Goal: Task Accomplishment & Management: Use online tool/utility

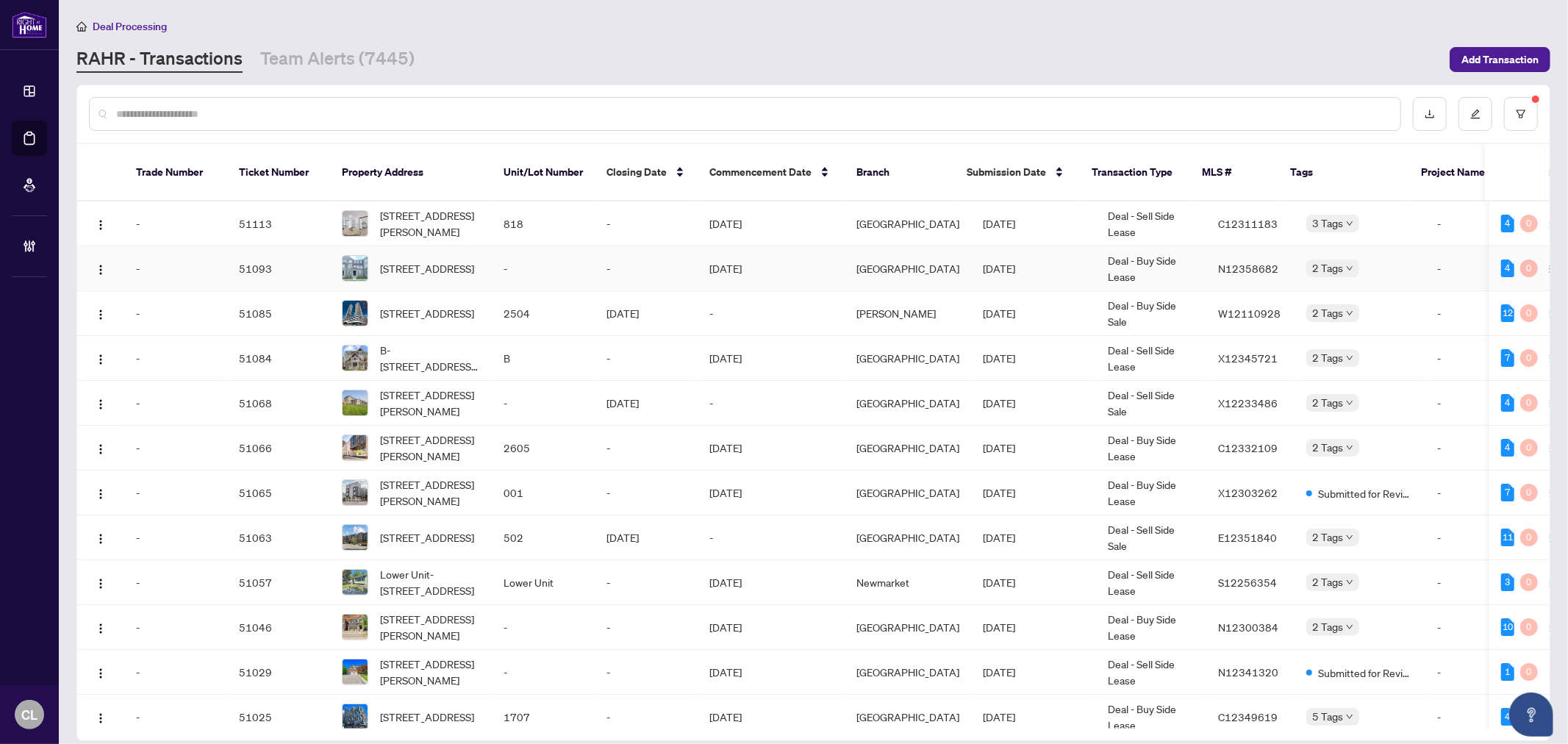
click at [791, 246] on td "[DATE]" at bounding box center [771, 268] width 147 height 45
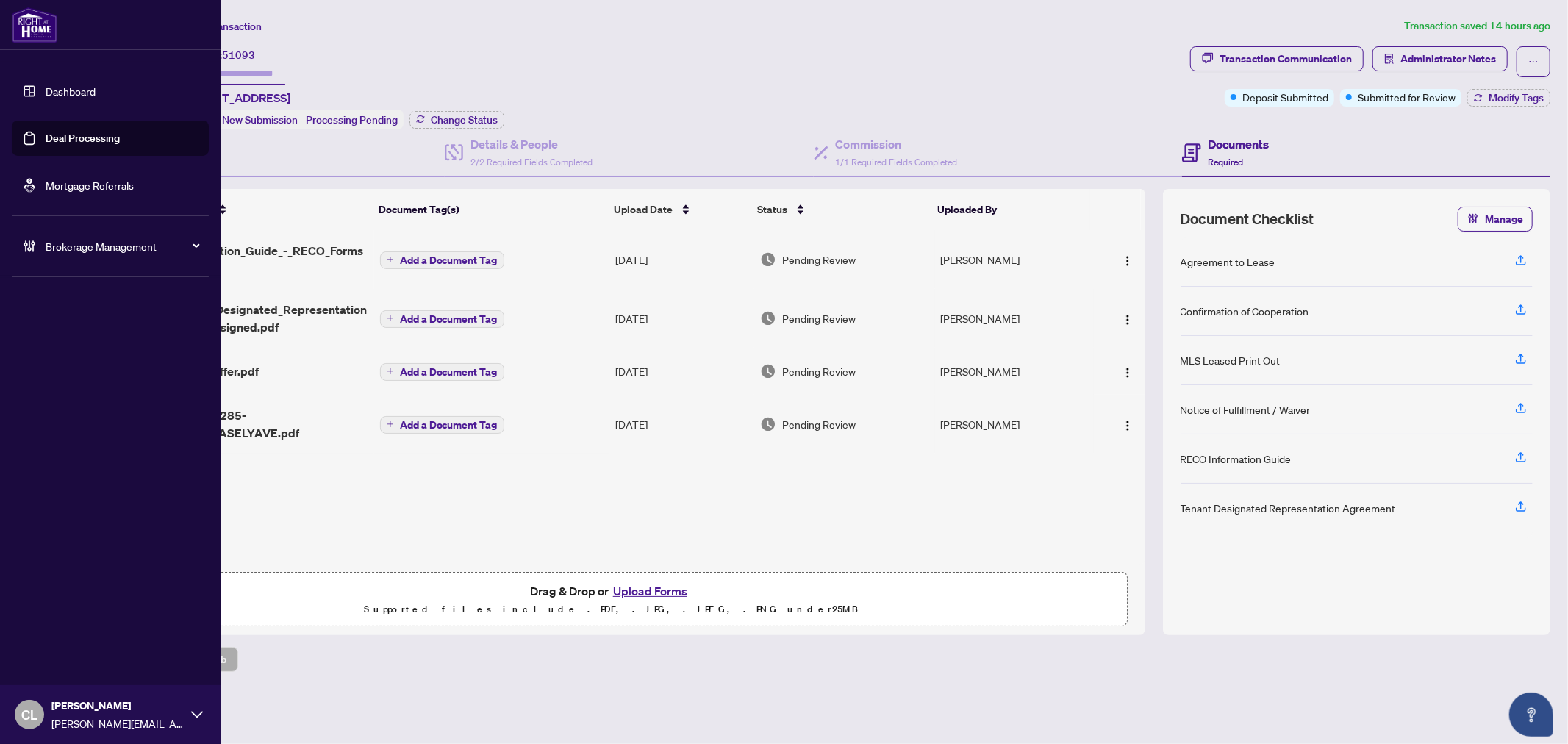
click at [45, 140] on link "Deal Processing" at bounding box center [82, 138] width 75 height 13
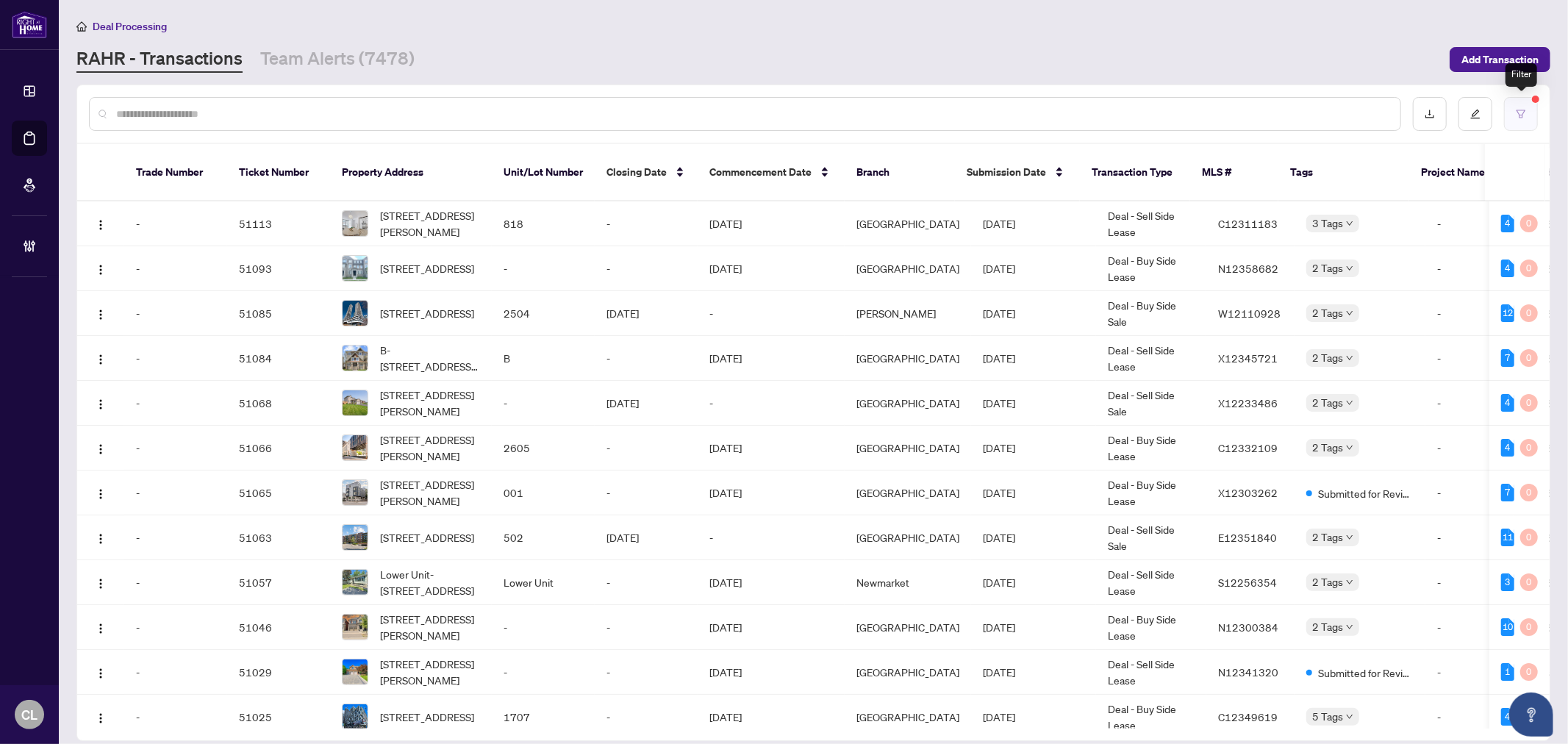
click at [1517, 109] on icon "filter" at bounding box center [1521, 114] width 10 height 10
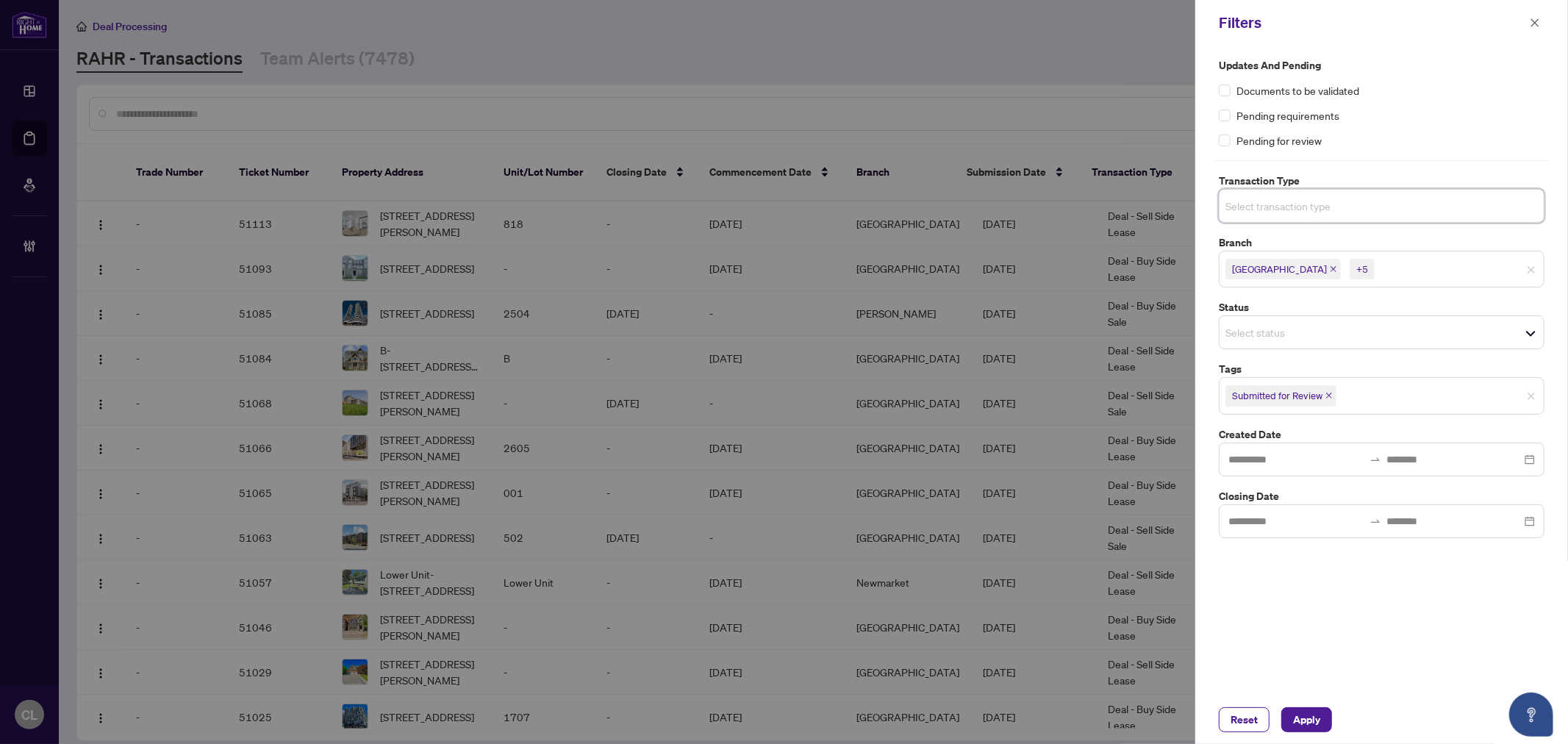
click at [1537, 272] on span "[GEOGRAPHIC_DATA] +5" at bounding box center [1381, 268] width 324 height 23
click at [1290, 204] on input "search" at bounding box center [1277, 206] width 103 height 18
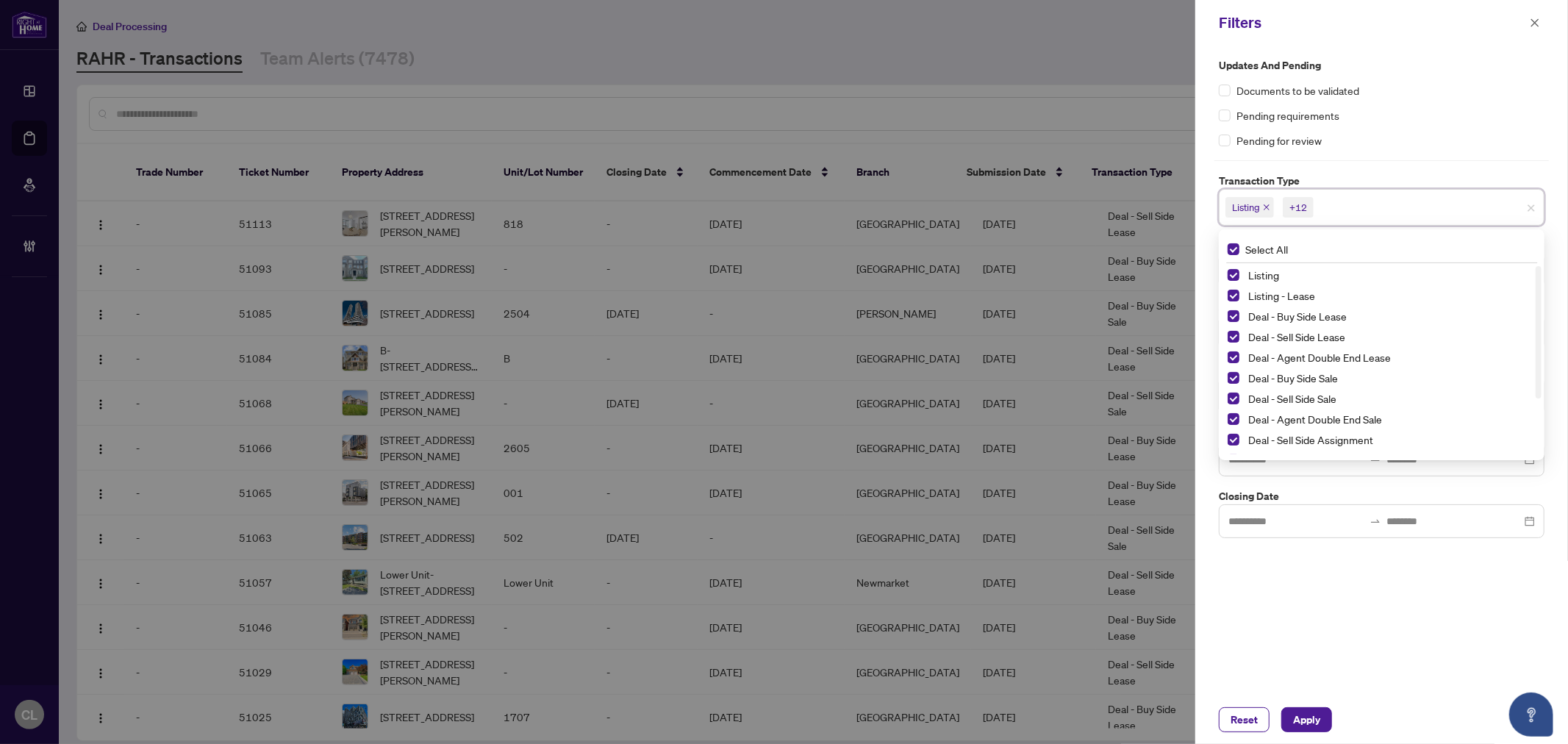
click at [1240, 275] on div "Listing" at bounding box center [1381, 275] width 308 height 18
click at [1231, 278] on span "Select Listing" at bounding box center [1234, 275] width 12 height 12
click at [1240, 292] on div "Listing - Lease" at bounding box center [1381, 296] width 308 height 18
click at [1236, 294] on span "Select Listing - Lease" at bounding box center [1234, 296] width 12 height 12
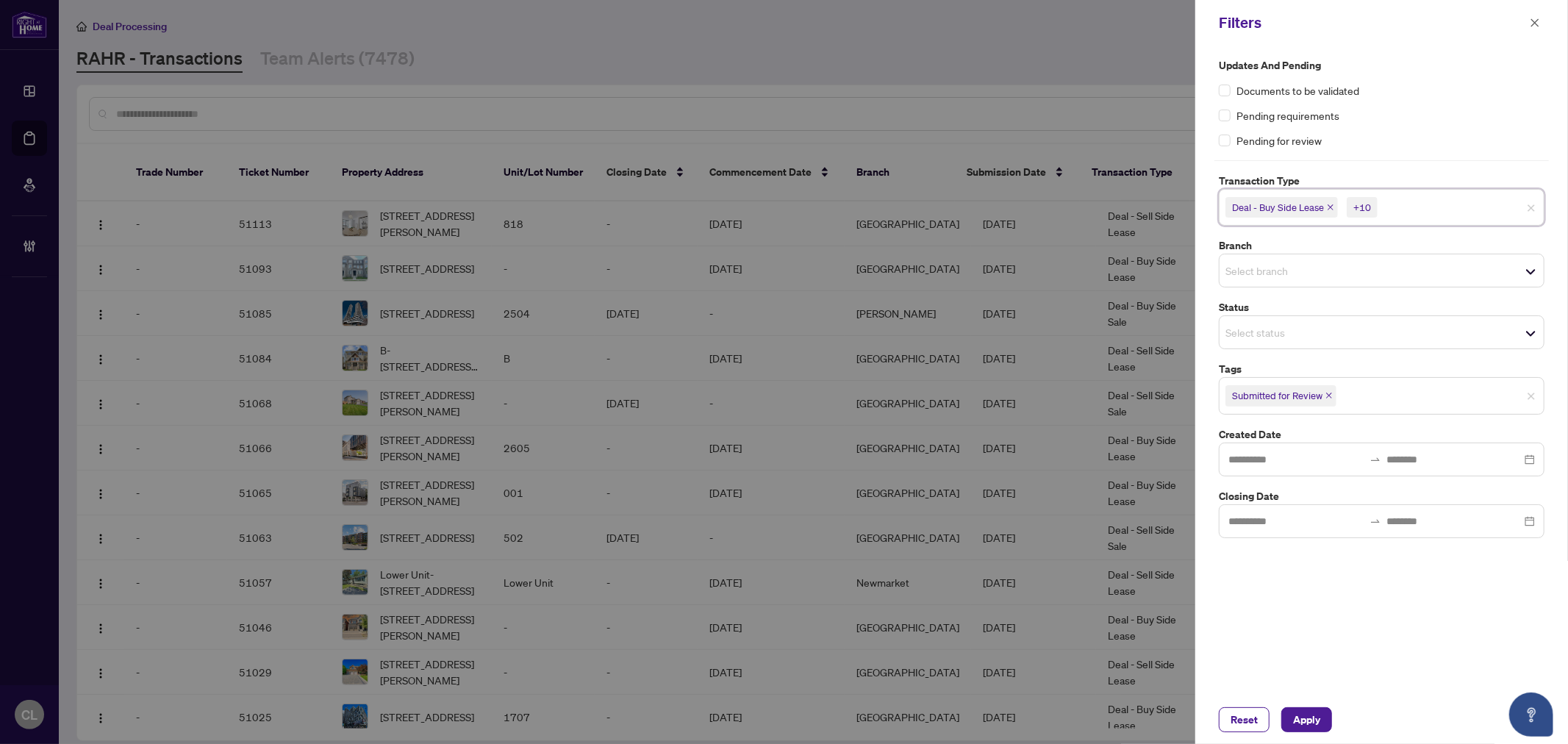
click at [1025, 63] on div at bounding box center [784, 372] width 1568 height 744
click at [1261, 265] on input "search" at bounding box center [1277, 270] width 103 height 18
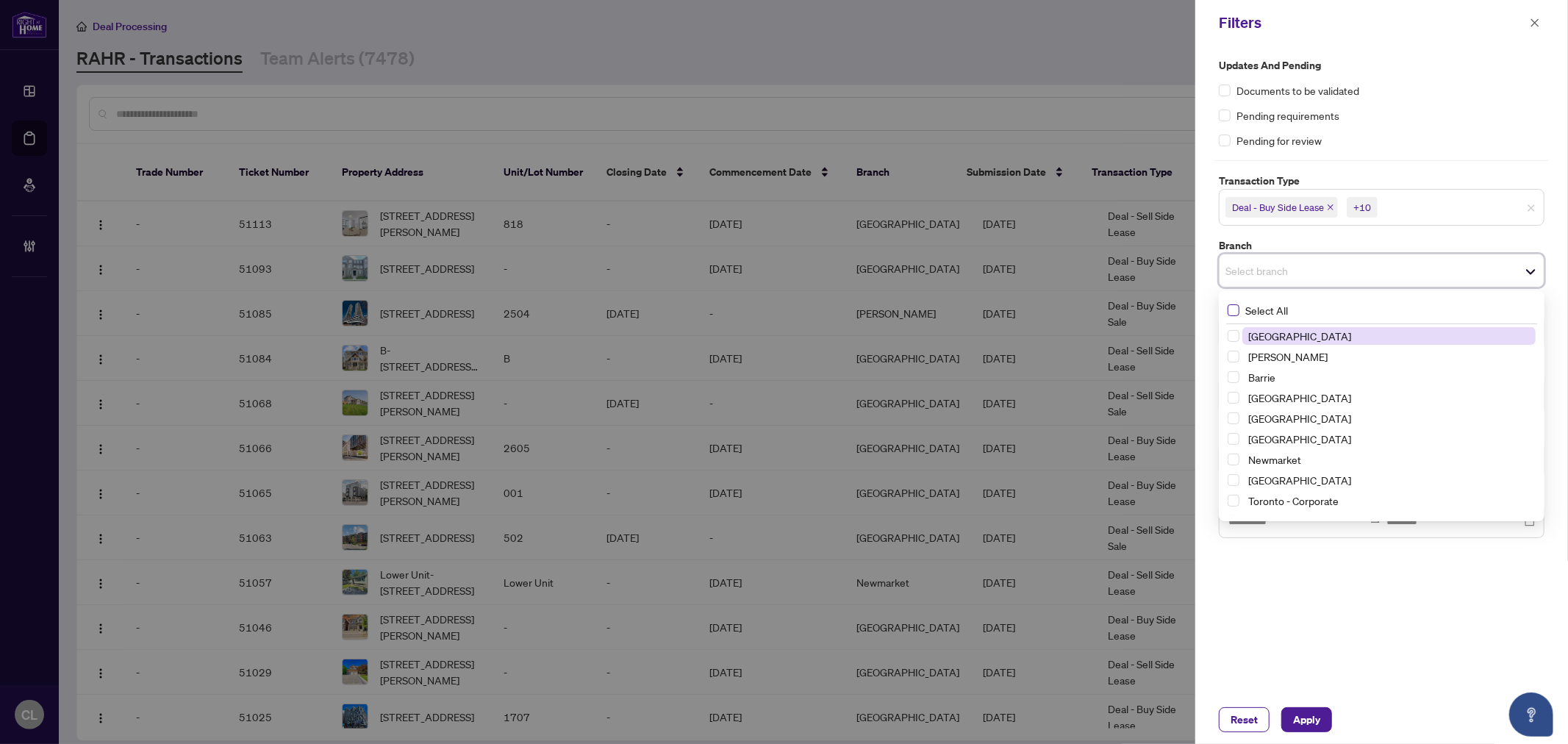
click at [1266, 314] on span "Select All" at bounding box center [1266, 310] width 54 height 16
click at [1106, 65] on div at bounding box center [784, 372] width 1568 height 744
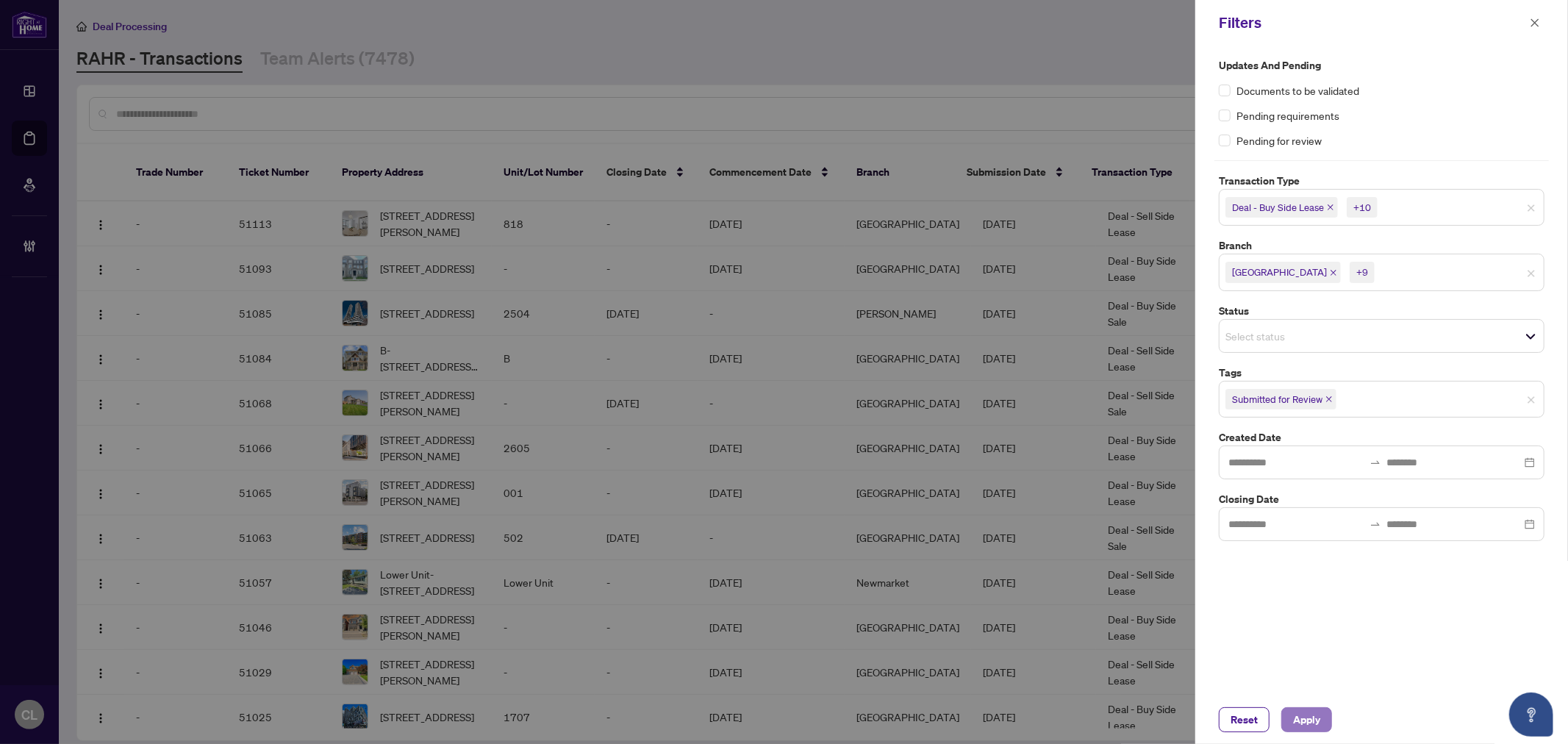
click at [1300, 721] on span "Apply" at bounding box center [1307, 719] width 27 height 23
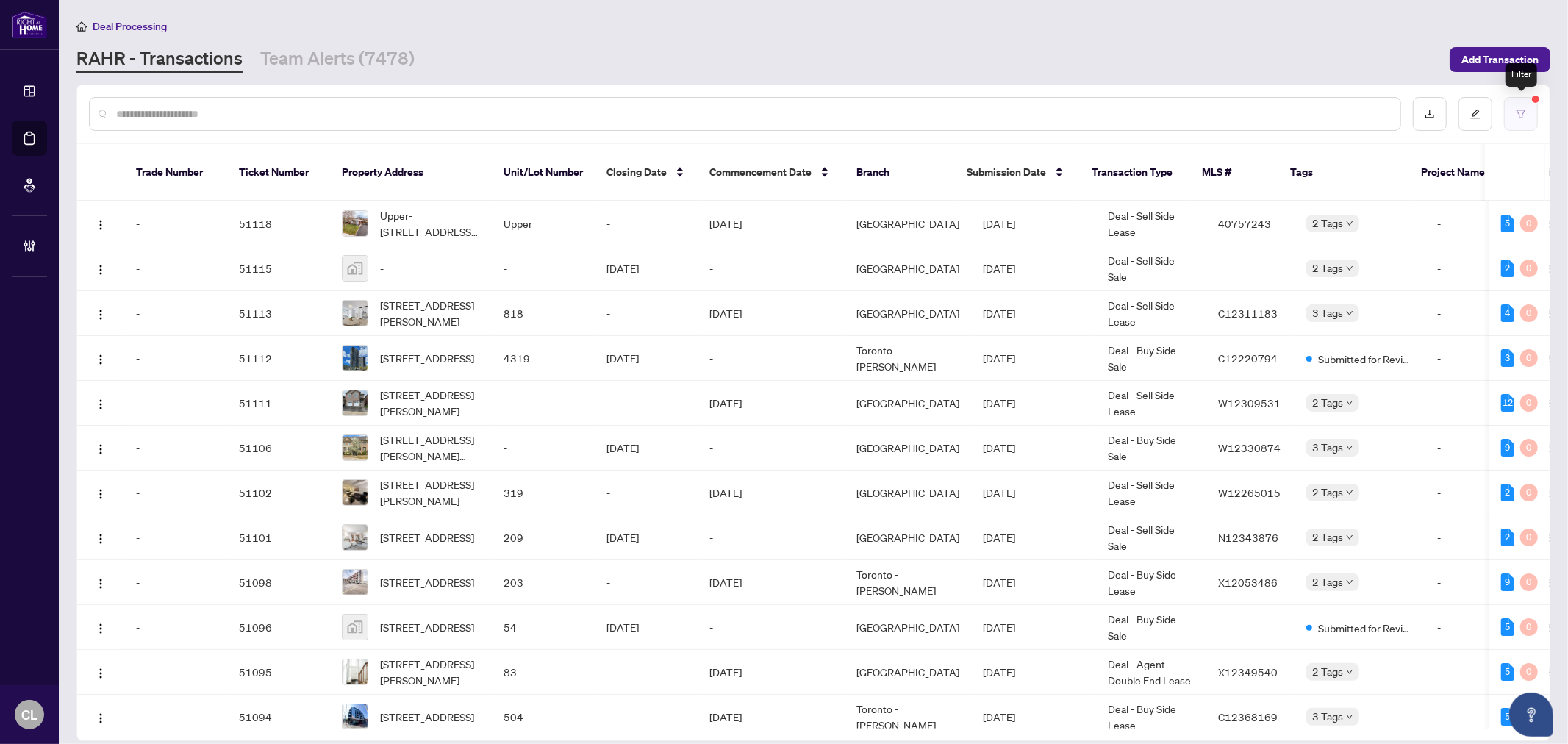
click at [1512, 108] on button "button" at bounding box center [1520, 113] width 33 height 33
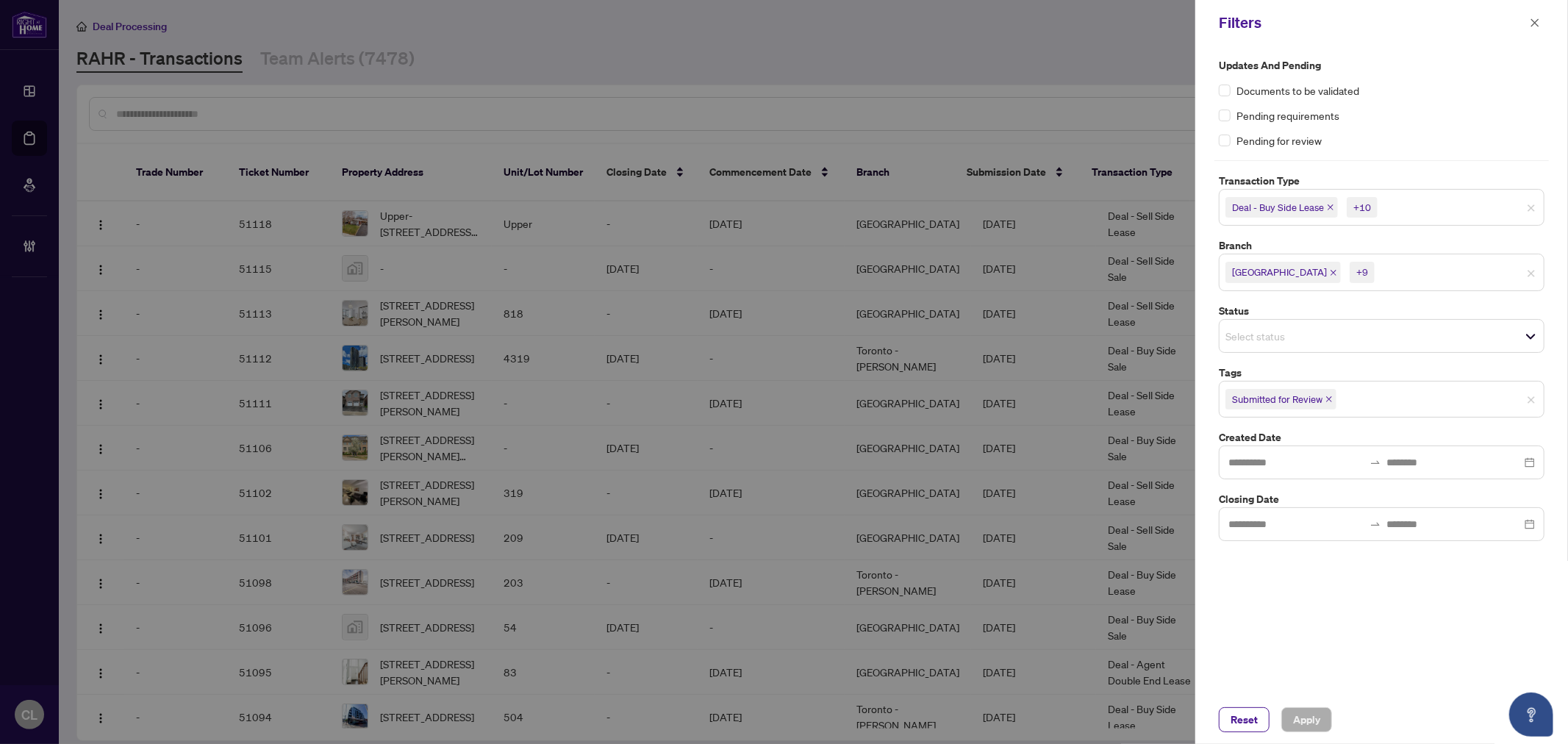
click at [1048, 46] on div at bounding box center [784, 372] width 1568 height 744
click at [1534, 21] on icon "close" at bounding box center [1535, 21] width 8 height 8
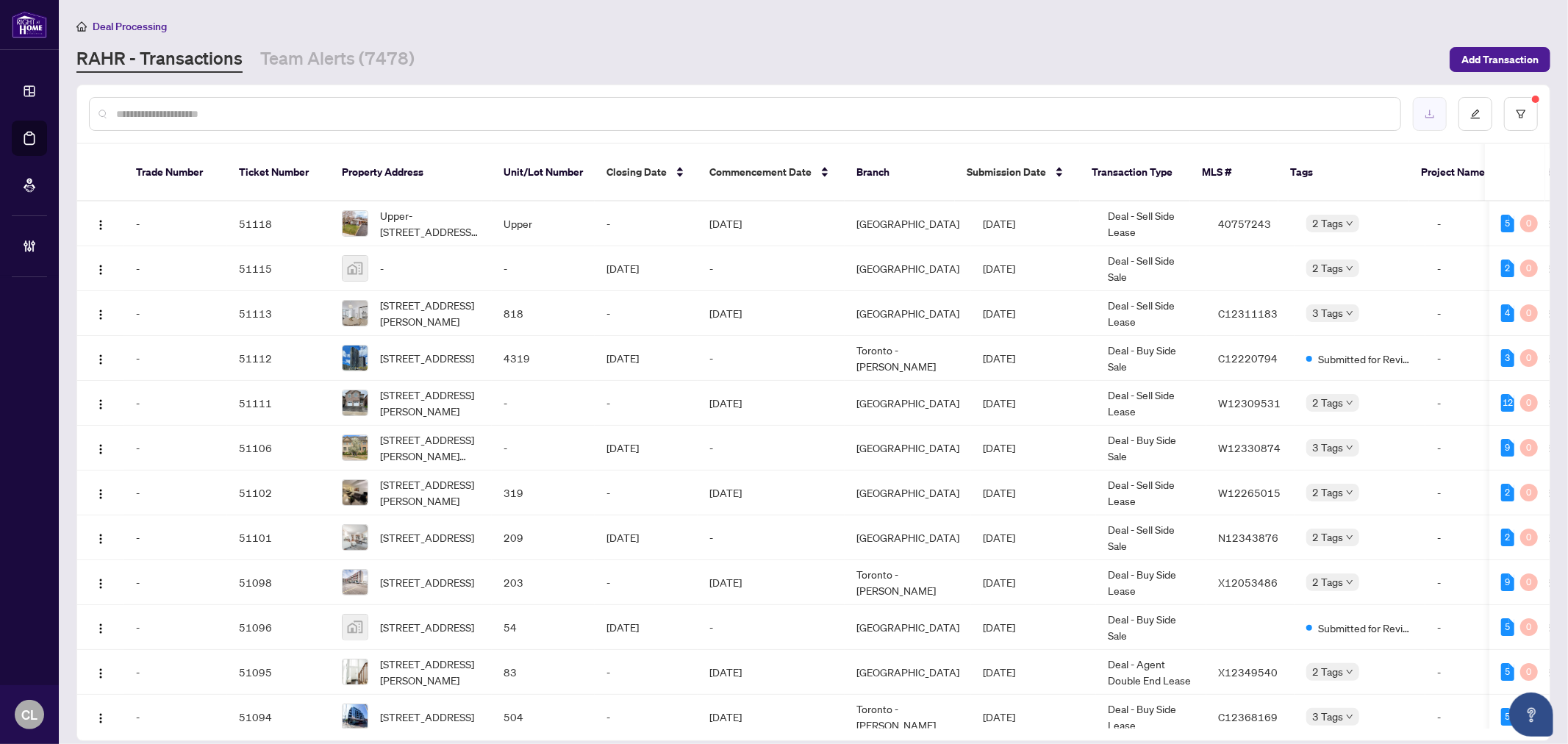
click at [1426, 109] on icon "download" at bounding box center [1430, 114] width 10 height 10
